Goal: Information Seeking & Learning: Learn about a topic

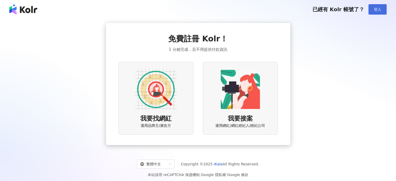
click at [379, 8] on span "登入" at bounding box center [377, 9] width 7 height 4
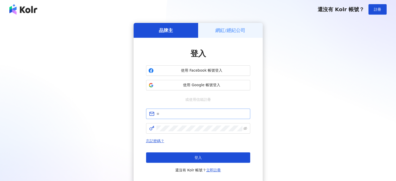
click at [228, 117] on span at bounding box center [198, 114] width 104 height 10
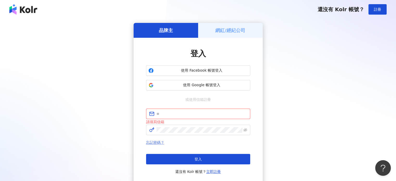
click at [147, 140] on link "忘記密碼？" at bounding box center [155, 142] width 18 height 4
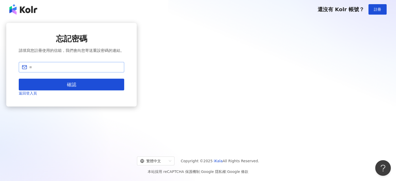
click at [124, 69] on span at bounding box center [71, 67] width 105 height 10
type input "**"
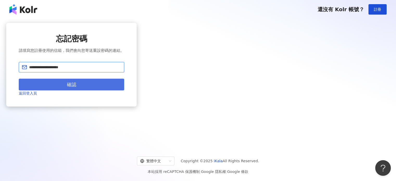
type input "**********"
click at [124, 88] on button "確認" at bounding box center [71, 85] width 105 height 12
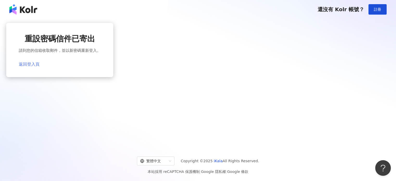
click at [40, 64] on link "返回登入頁" at bounding box center [29, 64] width 21 height 5
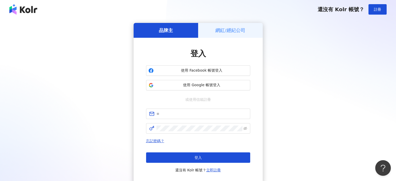
click at [227, 101] on div "或使用信箱註冊" at bounding box center [198, 100] width 104 height 6
click at [214, 169] on link "立即註冊" at bounding box center [213, 170] width 15 height 4
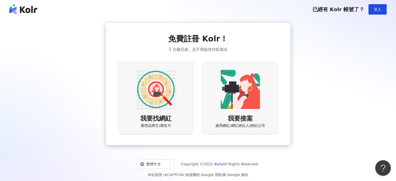
click at [151, 99] on img at bounding box center [156, 89] width 42 height 42
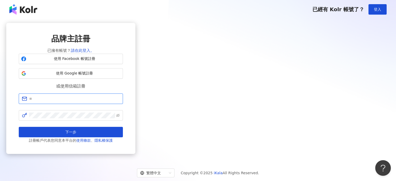
click at [120, 101] on input "text" at bounding box center [74, 99] width 91 height 6
click at [94, 50] on link "請在此登入。" at bounding box center [82, 50] width 23 height 5
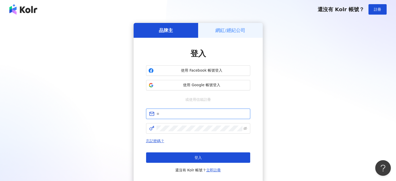
click at [211, 114] on input "text" at bounding box center [201, 114] width 91 height 6
type input "**********"
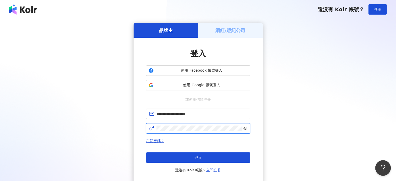
click at [245, 129] on icon "eye-invisible" at bounding box center [245, 128] width 4 height 4
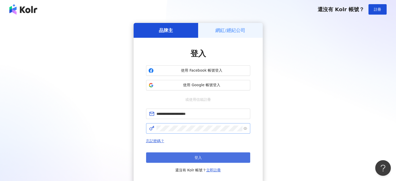
click at [210, 156] on button "登入" at bounding box center [198, 157] width 104 height 10
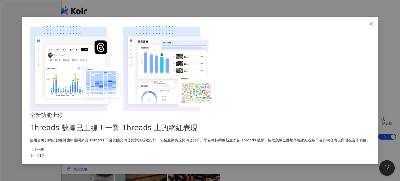
click at [290, 152] on div "下一則" at bounding box center [200, 155] width 340 height 6
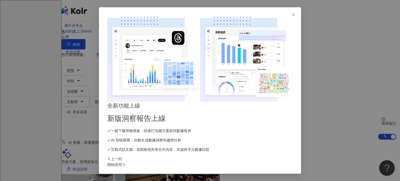
click at [114, 156] on div "上一則" at bounding box center [199, 159] width 185 height 6
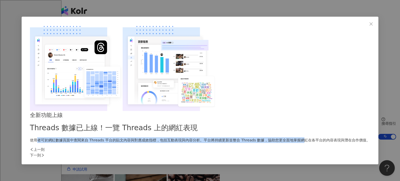
drag, startPoint x: 210, startPoint y: 88, endPoint x: 235, endPoint y: 104, distance: 30.0
click at [226, 137] on p "使用者可於網紅數據頁面中查閱來自 Threads 平台的貼文內容與對應成效指標，包括互動表現與內容分析。平台將持續更新並整合 Threads 數據，協助您更全…" at bounding box center [200, 140] width 340 height 6
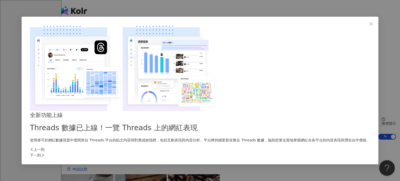
click at [274, 117] on div "全新功能上線 Threads 數據已上線！一覽 Threads 上的網紅表現 使用者可於網紅數據頁面中查閱來自 Threads 平台的貼文內容與對應成效指標，…" at bounding box center [200, 127] width 340 height 32
click at [288, 152] on div "下一則" at bounding box center [200, 155] width 340 height 6
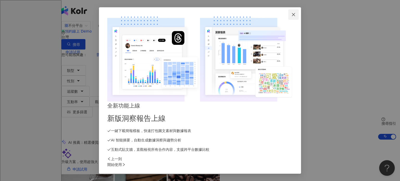
click at [295, 17] on icon "close" at bounding box center [293, 14] width 4 height 4
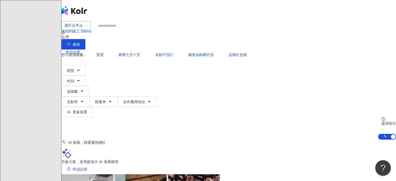
click at [87, 30] on span "不分平台" at bounding box center [76, 25] width 23 height 8
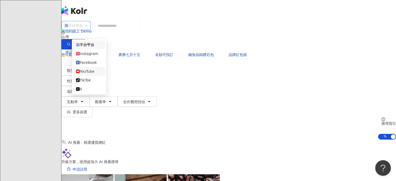
click at [95, 74] on div "YouTube" at bounding box center [89, 71] width 26 height 6
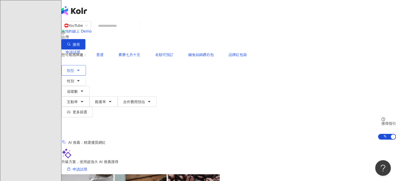
click at [74, 68] on span "類型" at bounding box center [70, 70] width 7 height 4
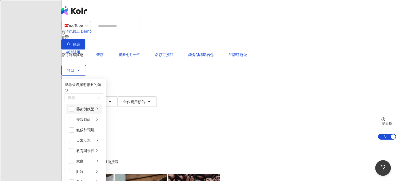
click at [94, 106] on div "藝術與娛樂" at bounding box center [85, 109] width 18 height 6
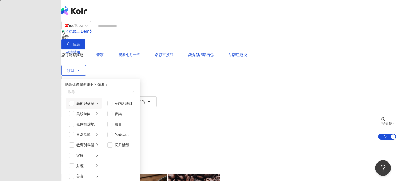
click at [94, 104] on div "藝術與娛樂" at bounding box center [85, 103] width 18 height 6
click at [112, 163] on span "button" at bounding box center [109, 165] width 5 height 5
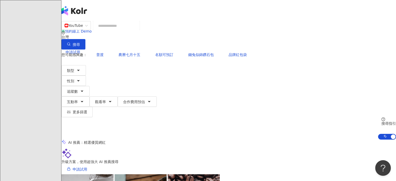
click at [74, 68] on span "類型" at bounding box center [70, 70] width 7 height 4
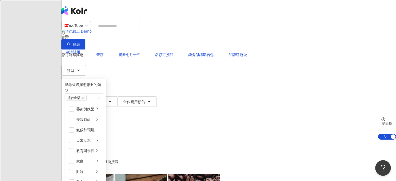
click at [137, 31] on input "search" at bounding box center [116, 26] width 42 height 10
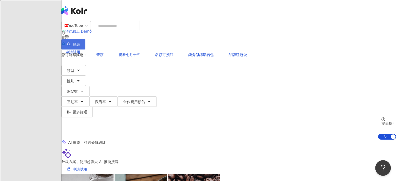
click at [71, 42] on icon "button" at bounding box center [69, 44] width 4 height 4
click at [85, 39] on button "搜尋" at bounding box center [73, 44] width 24 height 10
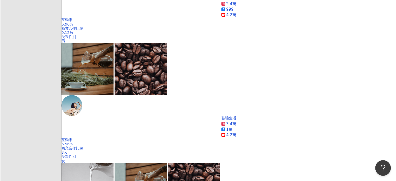
scroll to position [442, 0]
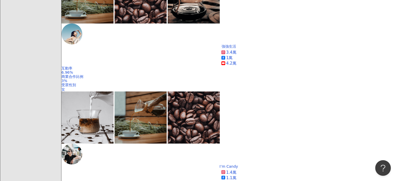
drag, startPoint x: 183, startPoint y: 131, endPoint x: 291, endPoint y: 134, distance: 108.3
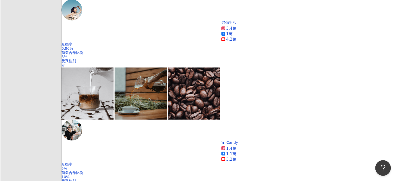
scroll to position [494, 0]
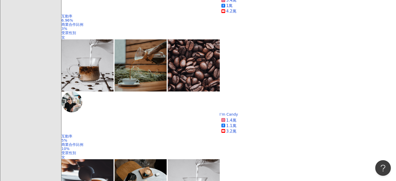
drag, startPoint x: 99, startPoint y: 119, endPoint x: 171, endPoint y: 127, distance: 73.1
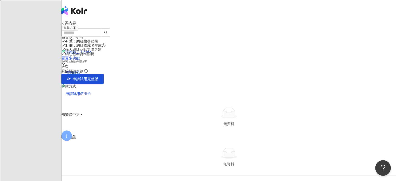
click at [208, 84] on div "當前方案 Free 方案 包含以下功能 ： 4 筆 ：網紅搜尋結果 1 個 ：網紅收藏名單庫 強大網紅及貼文篩選器 網紅基本資料瀏覽 看更多功能 網紅社群數據…" at bounding box center [228, 54] width 334 height 59
click at [98, 81] on span "申請試用完整版" at bounding box center [86, 79] width 26 height 4
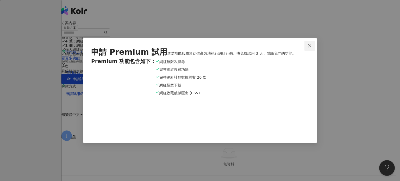
click at [309, 44] on icon "close" at bounding box center [309, 46] width 4 height 4
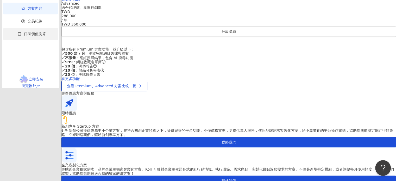
scroll to position [312, 0]
